Goal: Find specific page/section: Find specific page/section

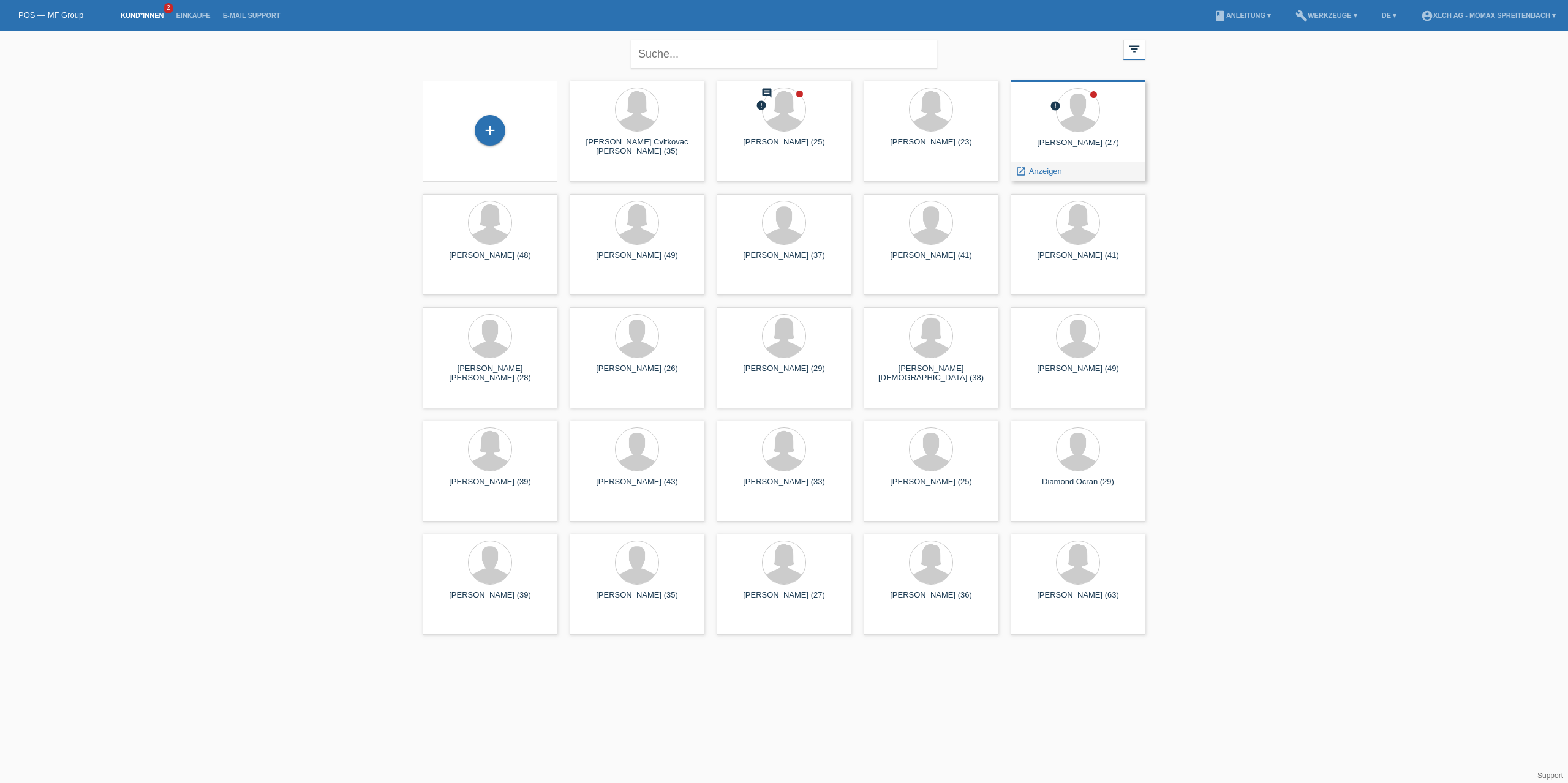
click at [1076, 174] on div "launch Anzeigen" at bounding box center [1078, 171] width 134 height 19
click at [1047, 172] on span "Anzeigen" at bounding box center [1046, 171] width 33 height 9
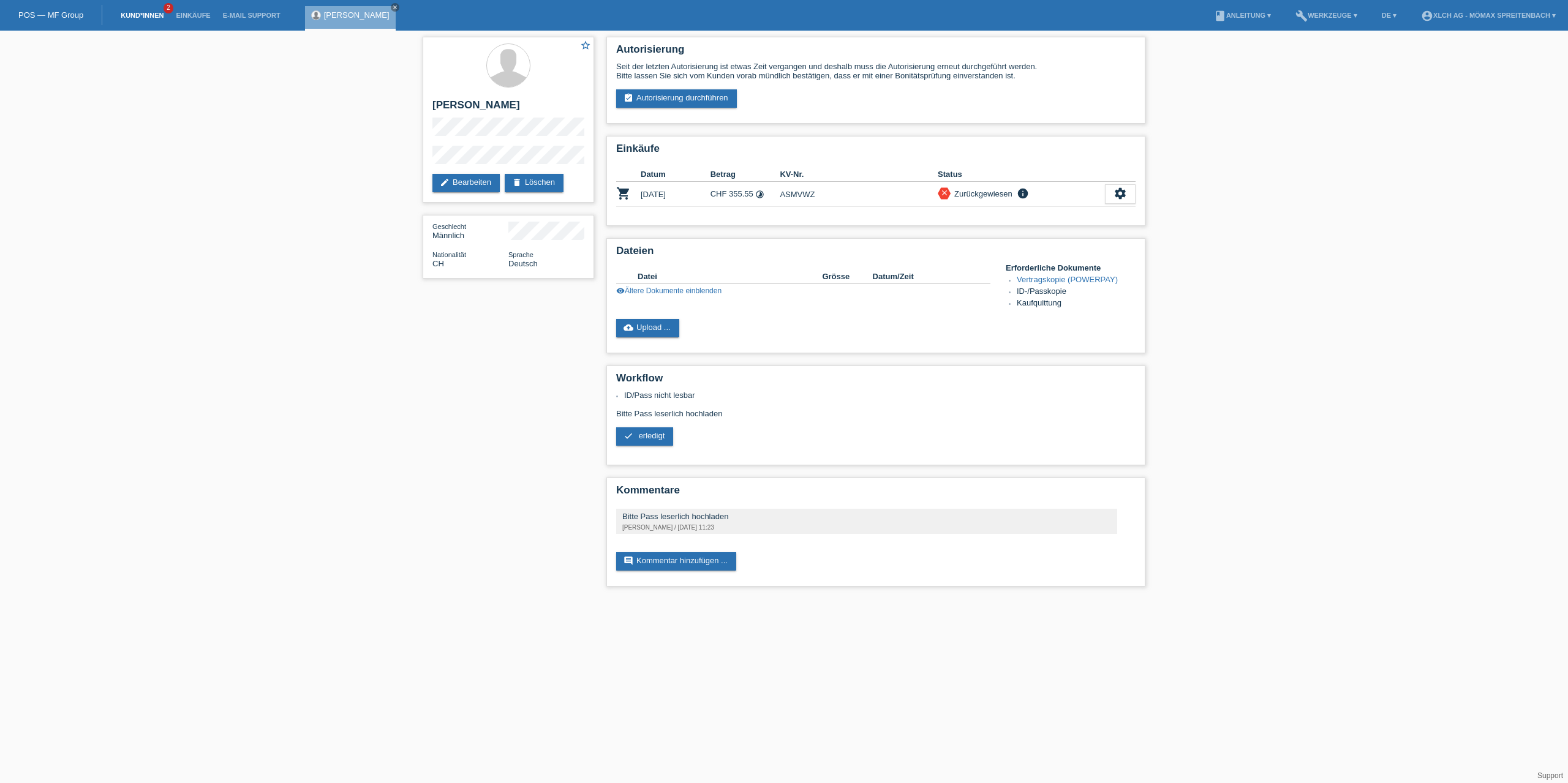
click at [135, 15] on link "Kund*innen" at bounding box center [142, 15] width 55 height 7
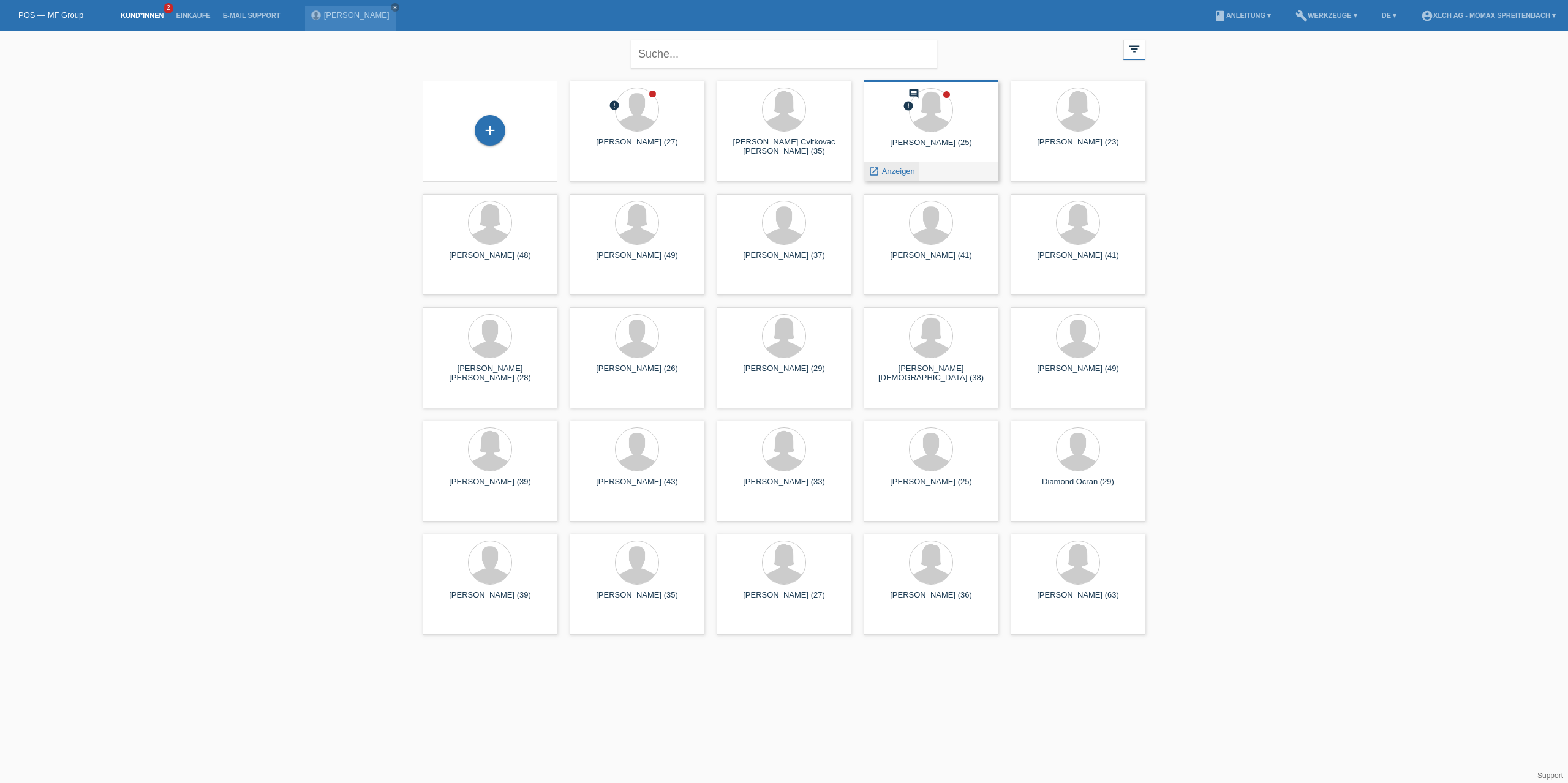
click at [898, 172] on span "Anzeigen" at bounding box center [899, 171] width 33 height 9
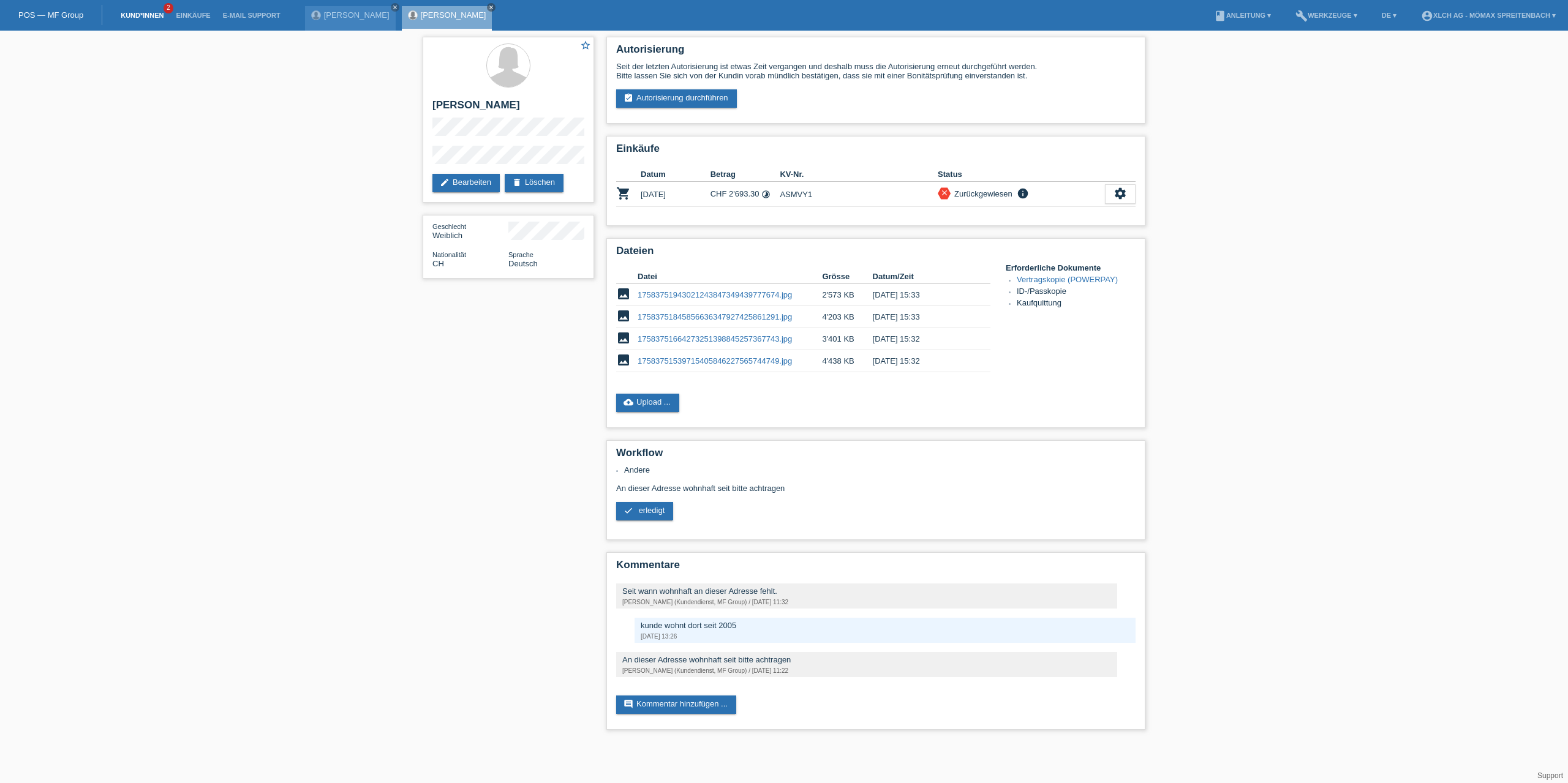
click at [153, 17] on link "Kund*innen" at bounding box center [142, 15] width 55 height 7
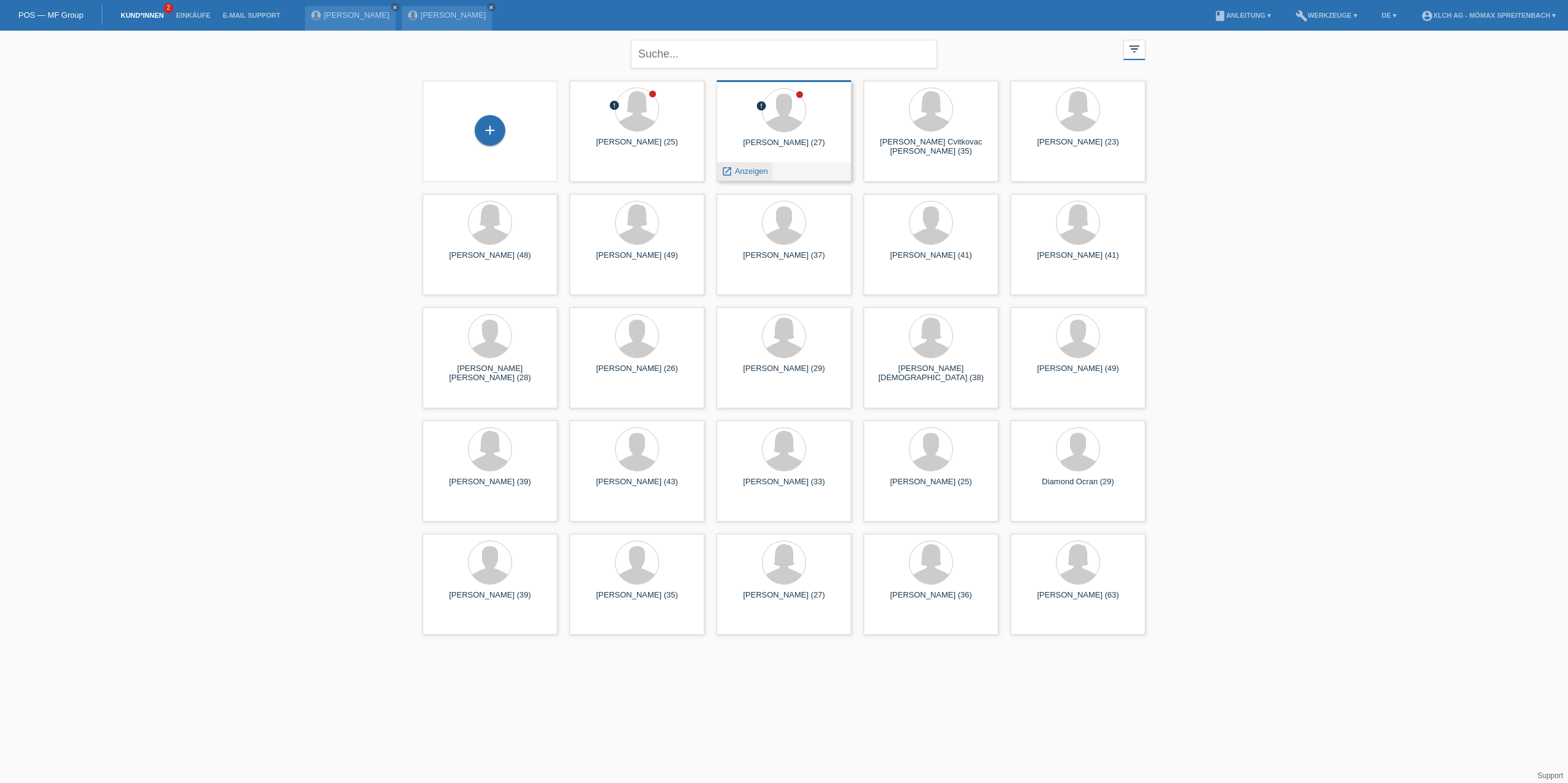
click at [759, 172] on span "Anzeigen" at bounding box center [752, 171] width 33 height 9
